Goal: Task Accomplishment & Management: Manage account settings

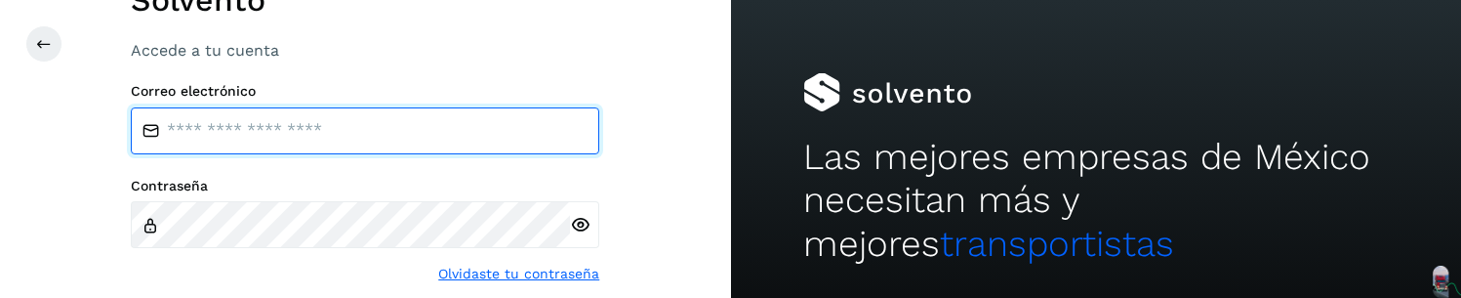
click at [271, 137] on input "email" at bounding box center [365, 130] width 468 height 47
type input "**********"
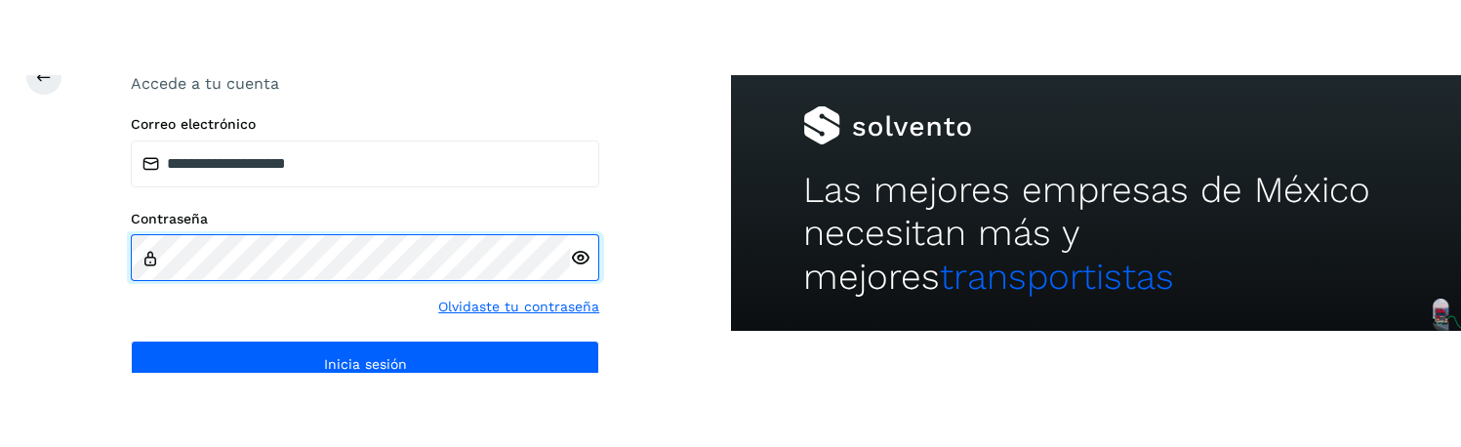
scroll to position [46, 0]
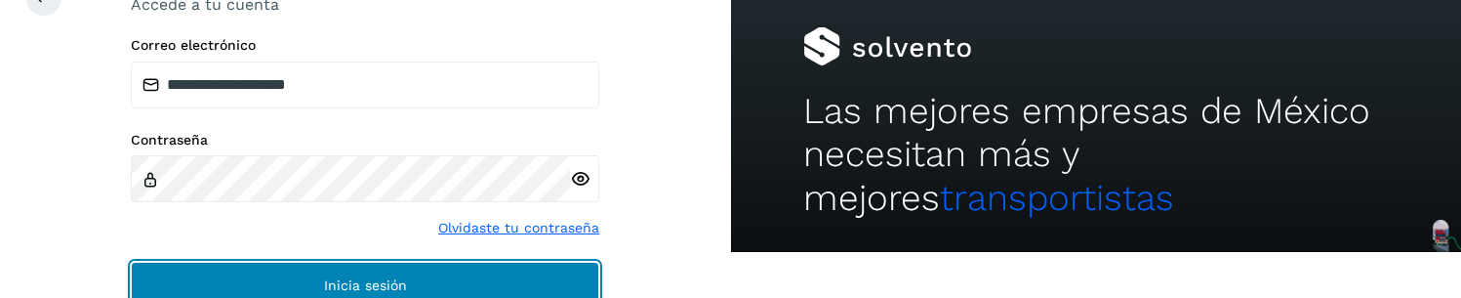
click at [450, 277] on button "Inicia sesión" at bounding box center [365, 285] width 468 height 47
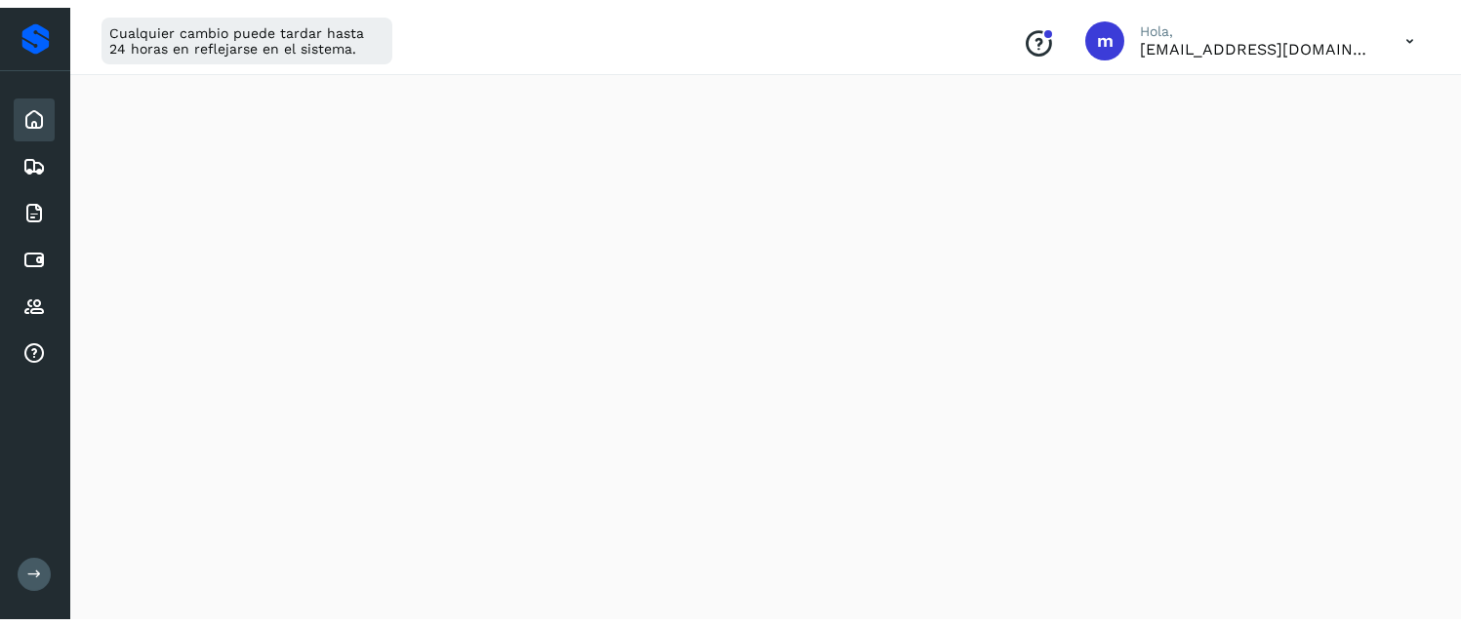
scroll to position [1261, 0]
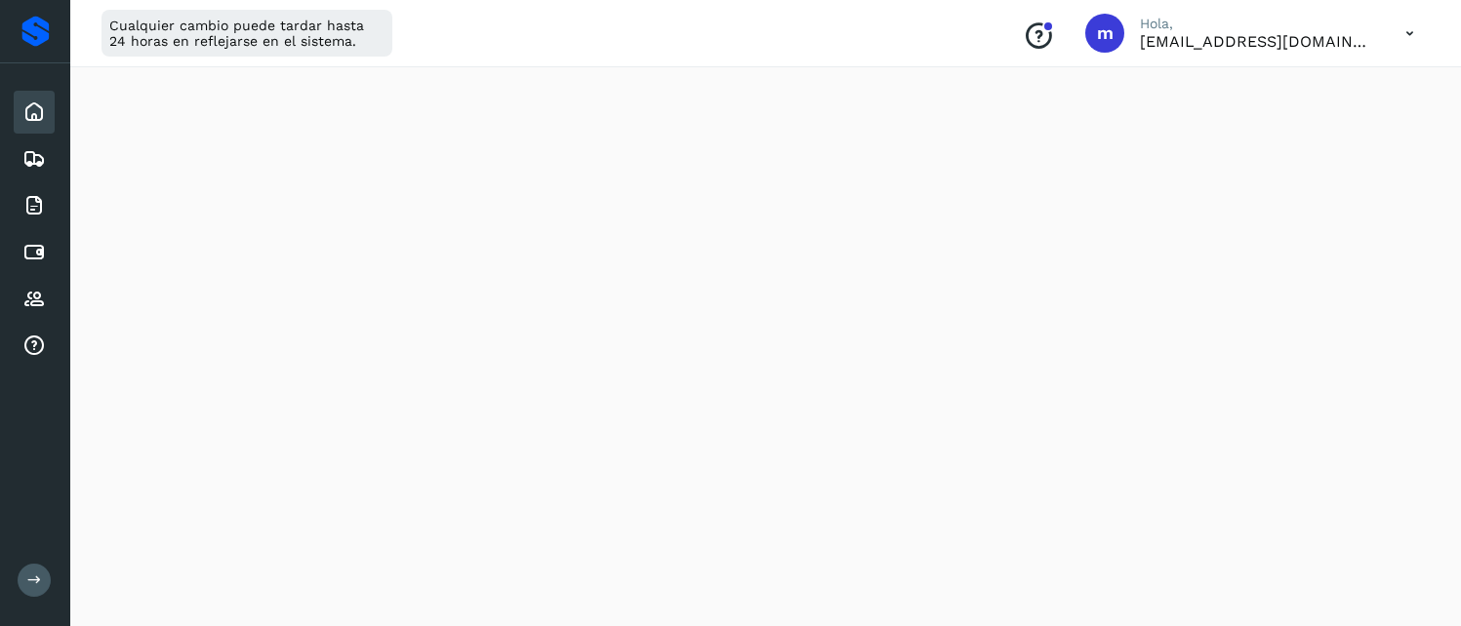
click at [36, 297] on button at bounding box center [34, 580] width 33 height 33
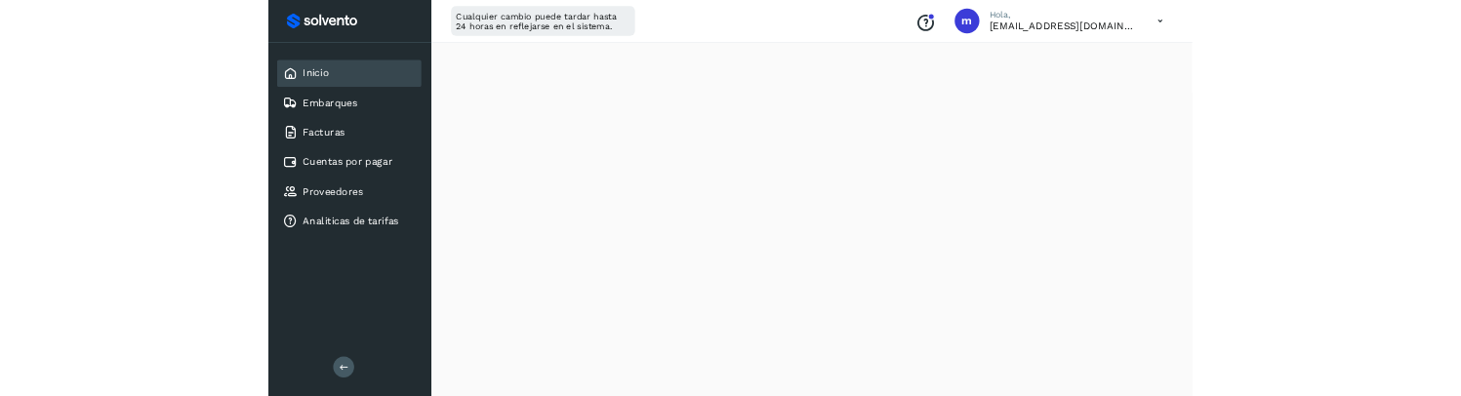
scroll to position [0, 0]
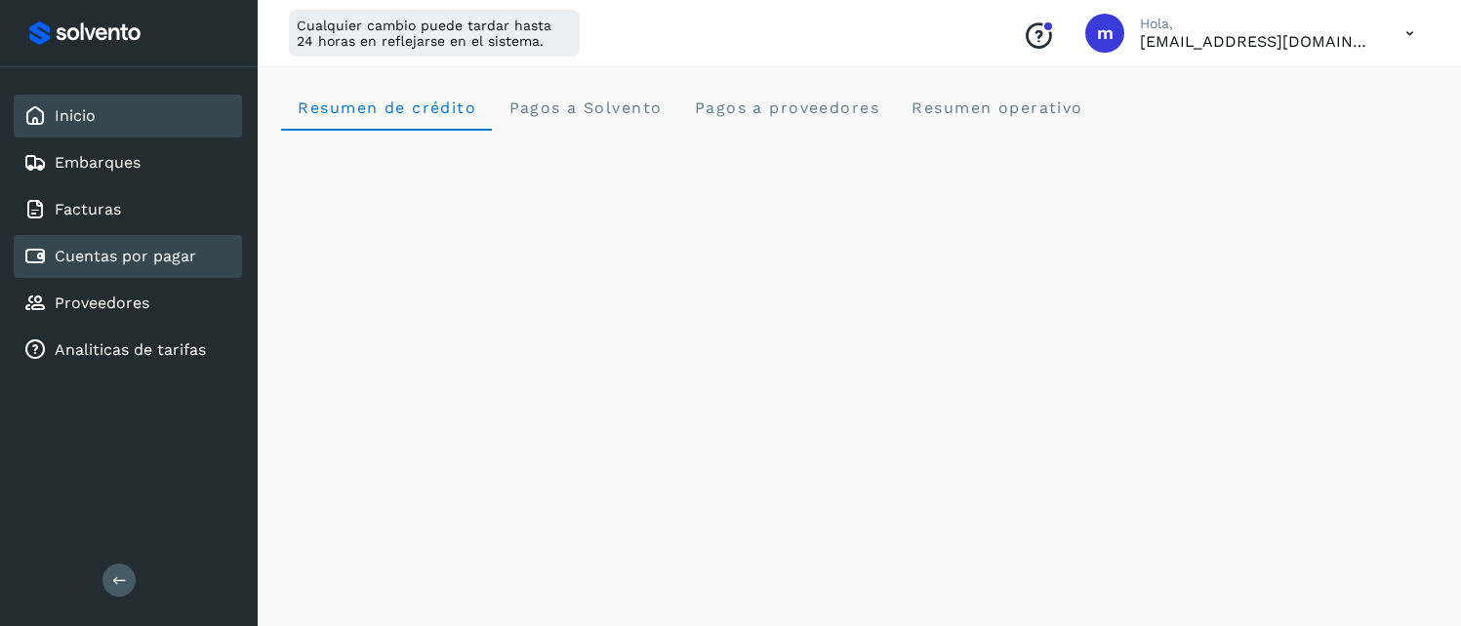
click at [126, 251] on link "Cuentas por pagar" at bounding box center [125, 256] width 141 height 19
